Goal: Feedback & Contribution: Leave review/rating

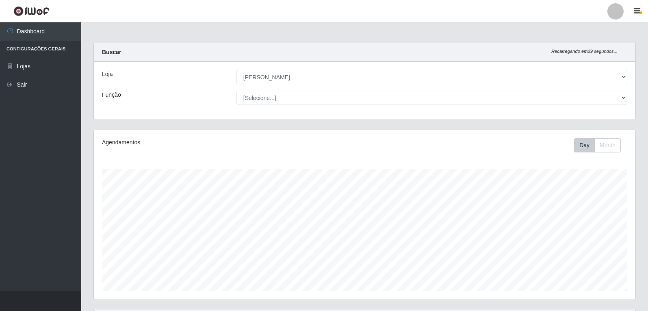
select select "523"
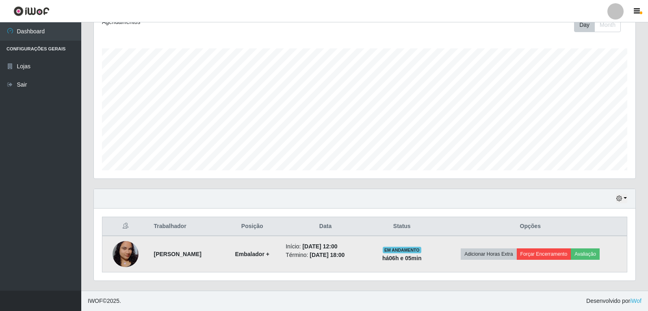
scroll to position [169, 542]
click at [600, 252] on button "Avaliação" at bounding box center [585, 253] width 29 height 11
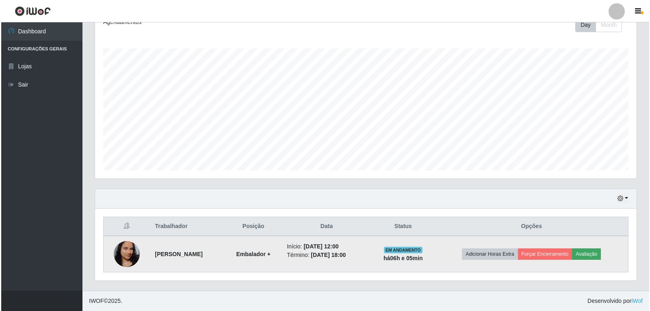
scroll to position [169, 538]
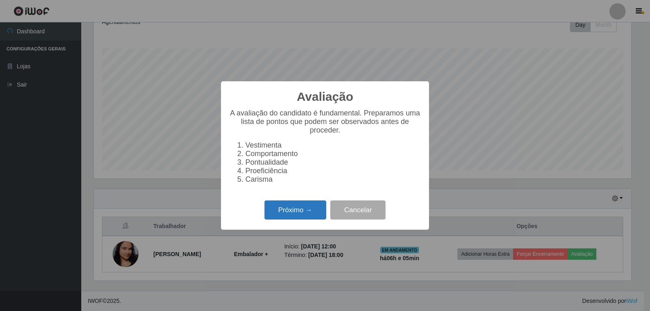
click at [286, 217] on button "Próximo →" at bounding box center [296, 209] width 62 height 19
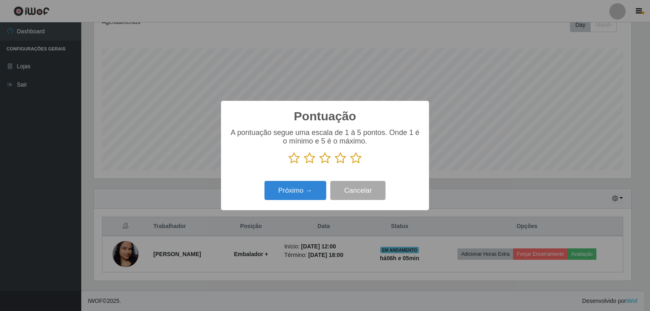
click at [360, 158] on icon at bounding box center [355, 158] width 11 height 12
click at [350, 164] on input "radio" at bounding box center [350, 164] width 0 height 0
click at [294, 191] on button "Próximo →" at bounding box center [296, 190] width 62 height 19
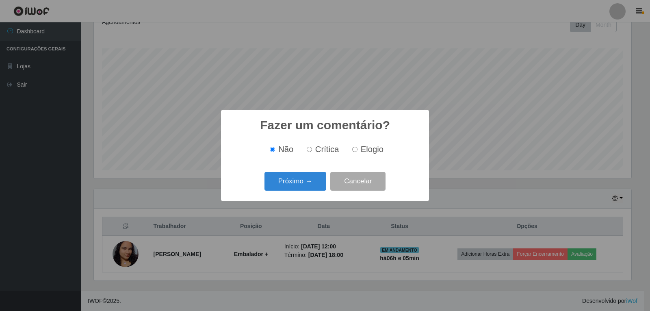
click at [356, 150] on input "Elogio" at bounding box center [354, 149] width 5 height 5
radio input "true"
click at [314, 184] on button "Próximo →" at bounding box center [296, 181] width 62 height 19
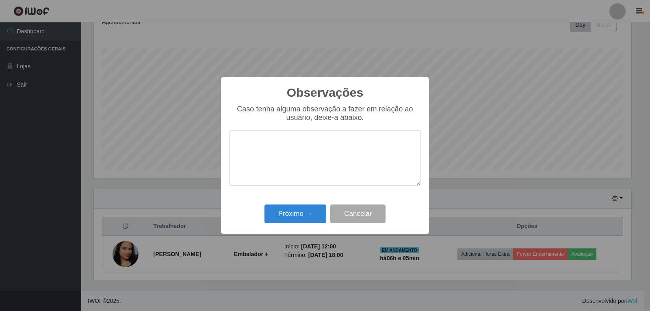
click at [269, 143] on textarea at bounding box center [325, 158] width 192 height 56
type textarea "PROATIVA"
click at [318, 218] on button "Próximo →" at bounding box center [296, 213] width 62 height 19
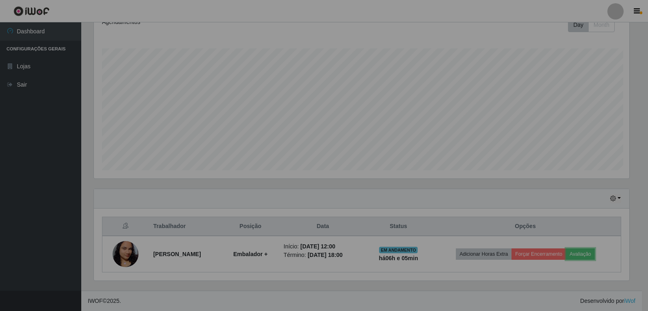
scroll to position [169, 542]
